Goal: Task Accomplishment & Management: Use online tool/utility

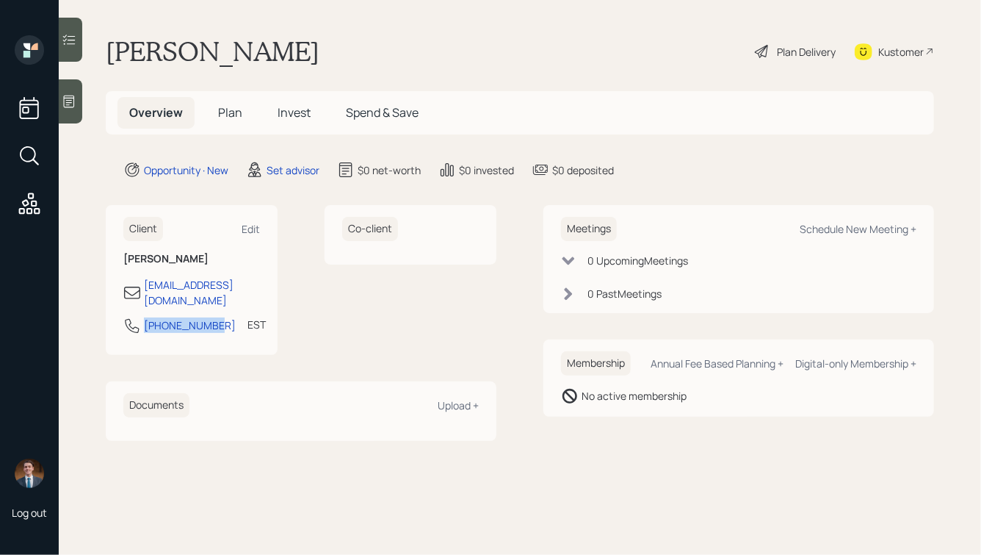
drag, startPoint x: 209, startPoint y: 309, endPoint x: 127, endPoint y: 314, distance: 81.6
click at [127, 317] on div "321-946-1618 EST Currently 9:34 AM" at bounding box center [191, 330] width 137 height 26
copy div "[PHONE_NUMBER]"
click at [822, 230] on div "Schedule New Meeting +" at bounding box center [858, 229] width 117 height 14
select select "round-robin"
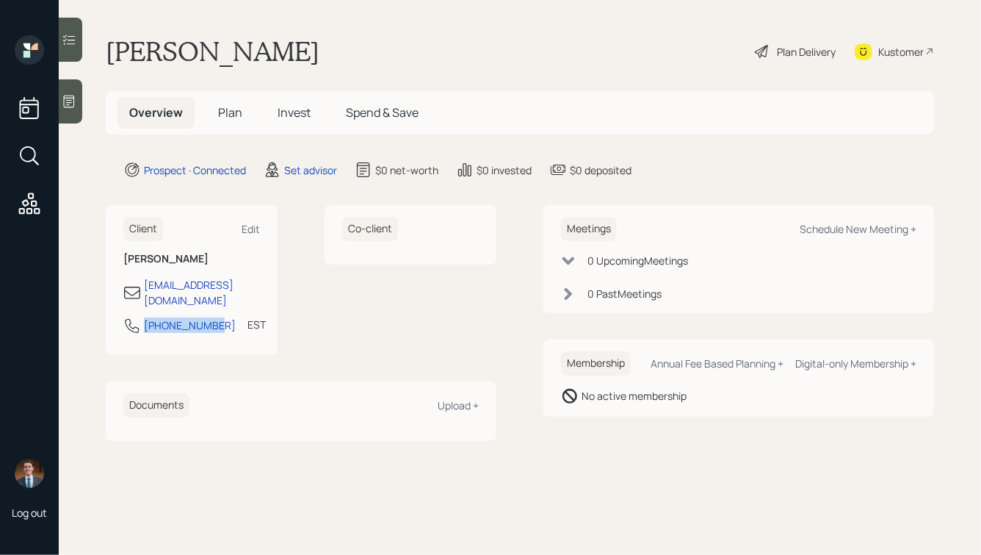
drag, startPoint x: 210, startPoint y: 314, endPoint x: 130, endPoint y: 314, distance: 80.1
click at [130, 317] on div "908-616-1172 EST Currently 9:41 AM" at bounding box center [191, 330] width 137 height 26
copy div "908-616-1172"
